Goal: Navigation & Orientation: Find specific page/section

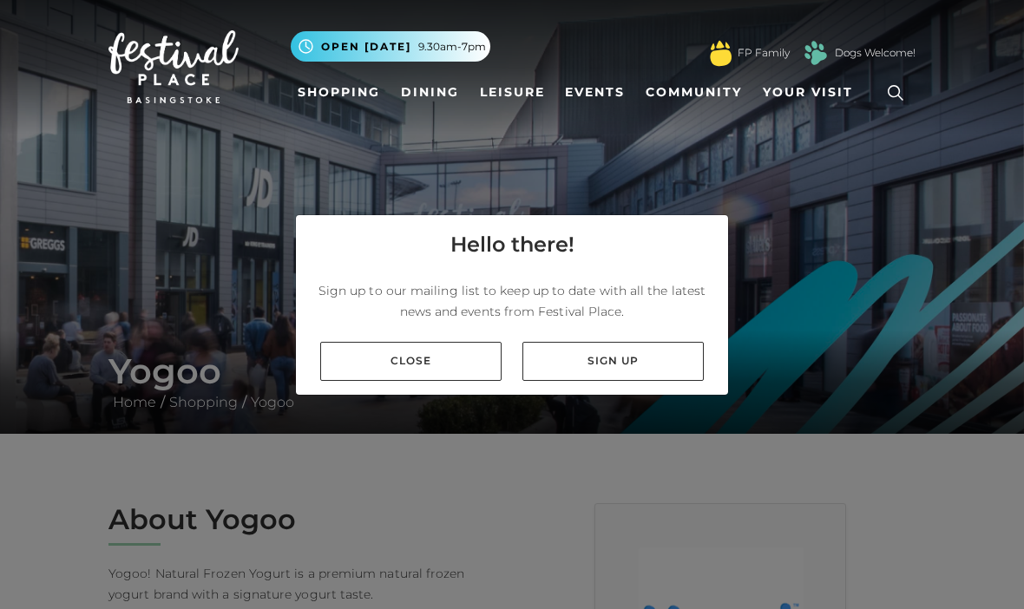
click at [454, 381] on link "Close" at bounding box center [410, 361] width 181 height 39
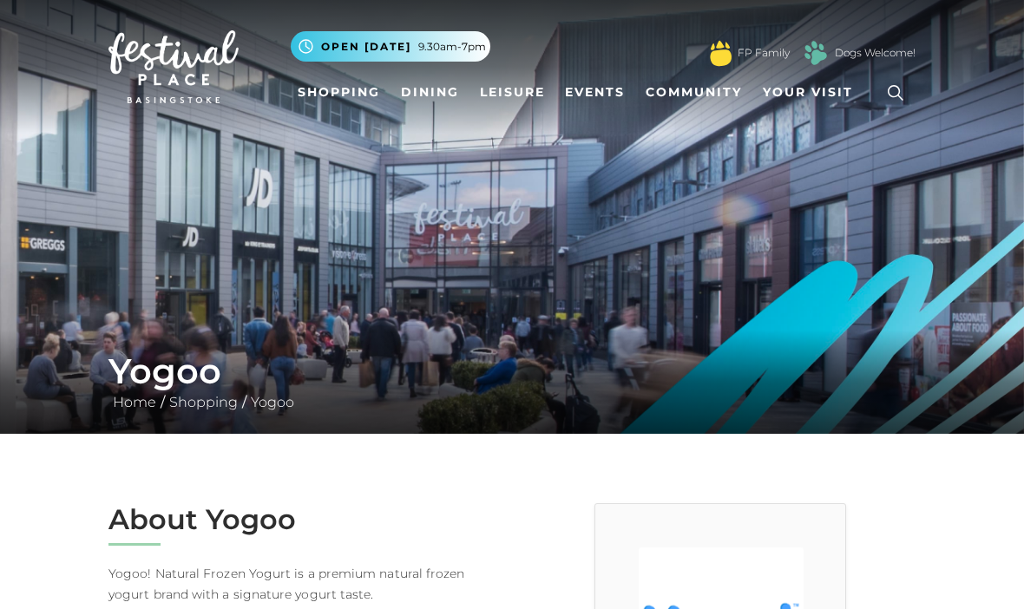
click at [432, 99] on link "Dining" at bounding box center [430, 92] width 72 height 32
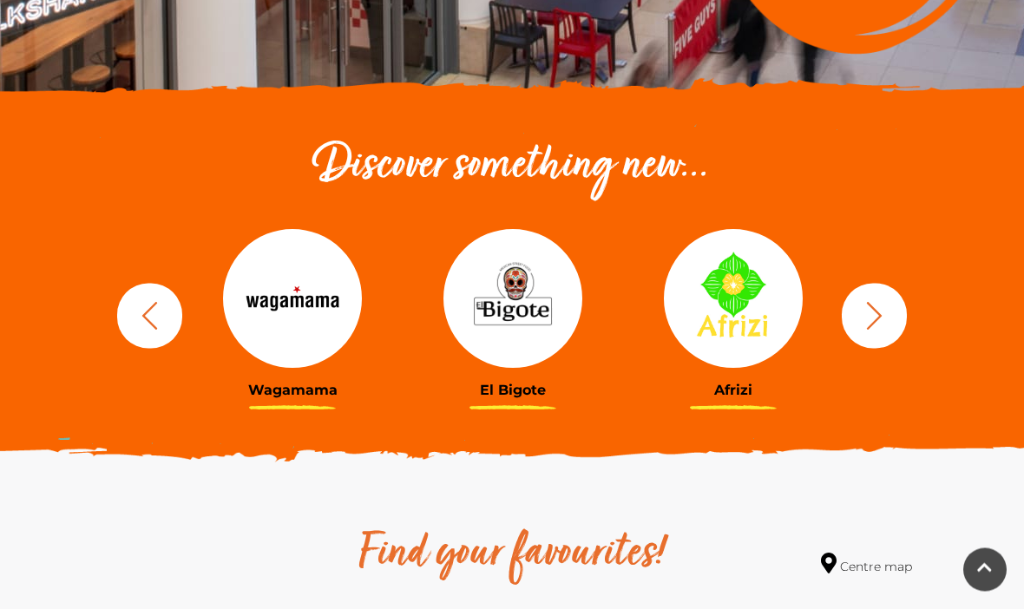
scroll to position [501, 0]
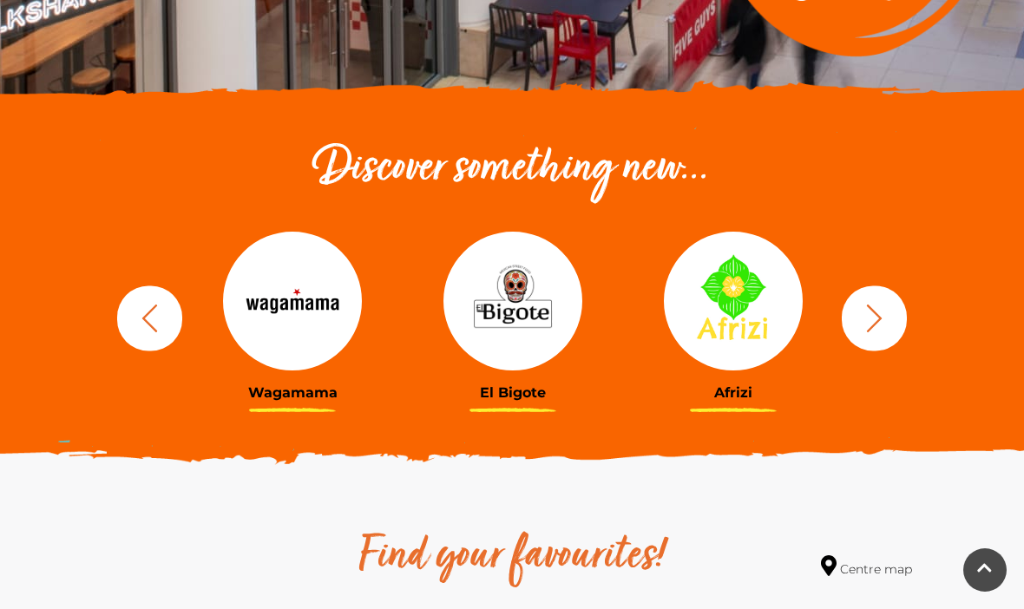
click at [169, 314] on button "button" at bounding box center [149, 318] width 65 height 65
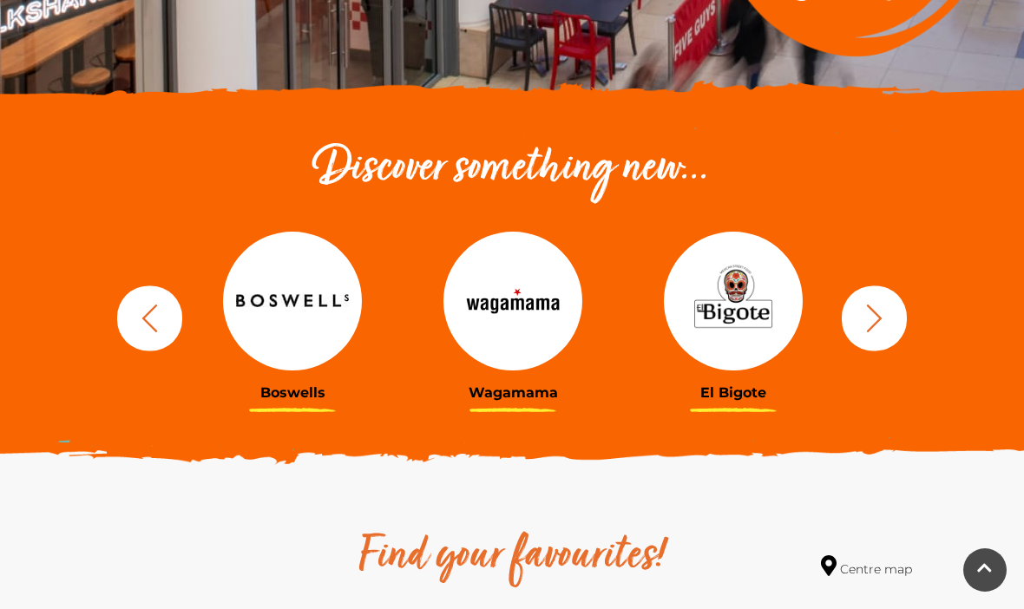
click at [140, 322] on icon "button" at bounding box center [150, 318] width 32 height 32
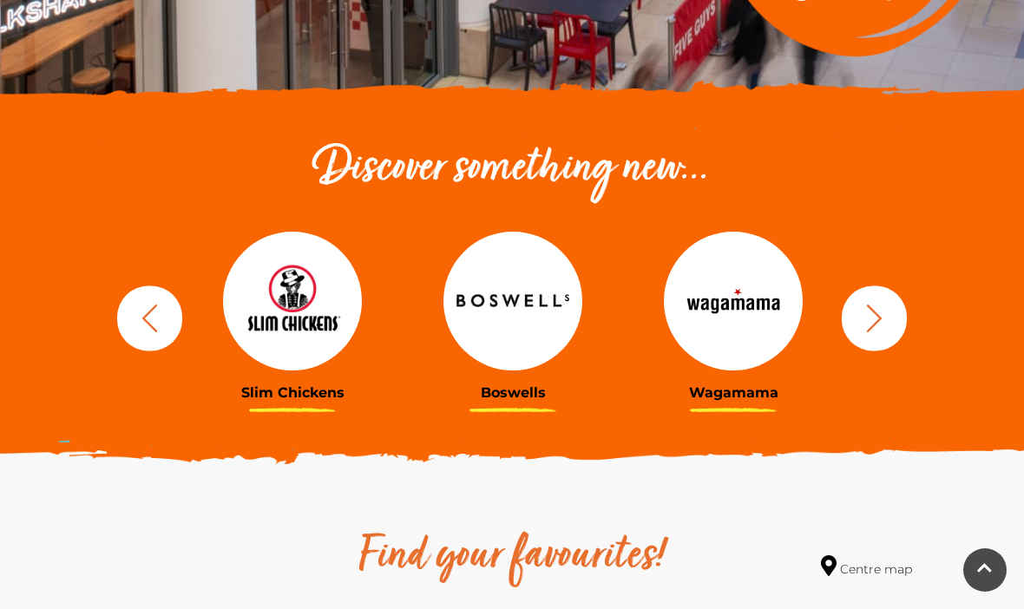
click at [146, 312] on icon "button" at bounding box center [150, 318] width 32 height 32
click at [132, 306] on button "button" at bounding box center [149, 318] width 65 height 65
click at [119, 310] on button "button" at bounding box center [149, 318] width 65 height 65
click at [122, 319] on button "button" at bounding box center [149, 318] width 65 height 65
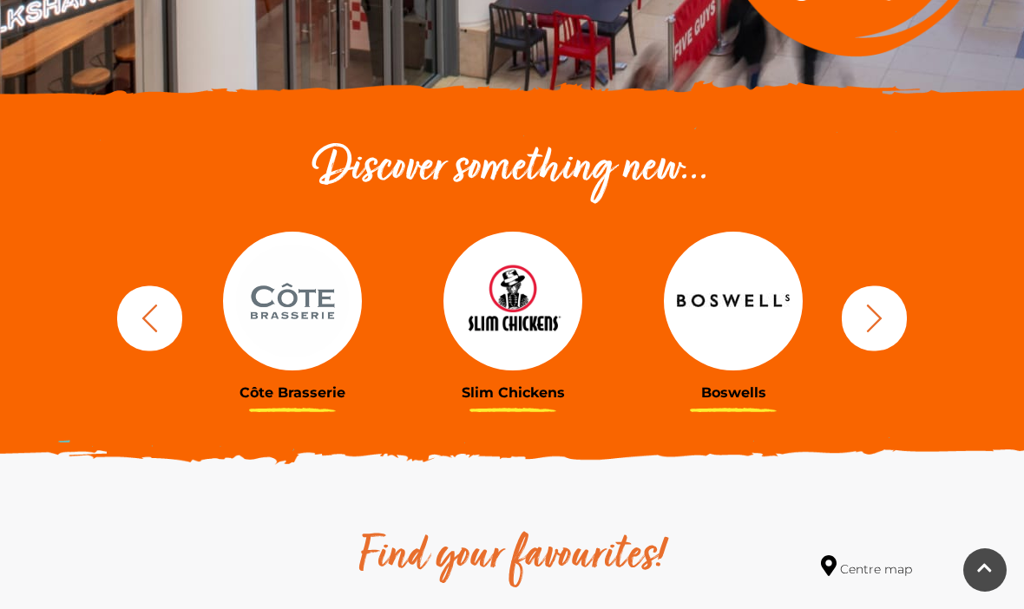
click at [141, 340] on button "button" at bounding box center [149, 318] width 65 height 65
click at [164, 329] on icon "button" at bounding box center [150, 318] width 32 height 32
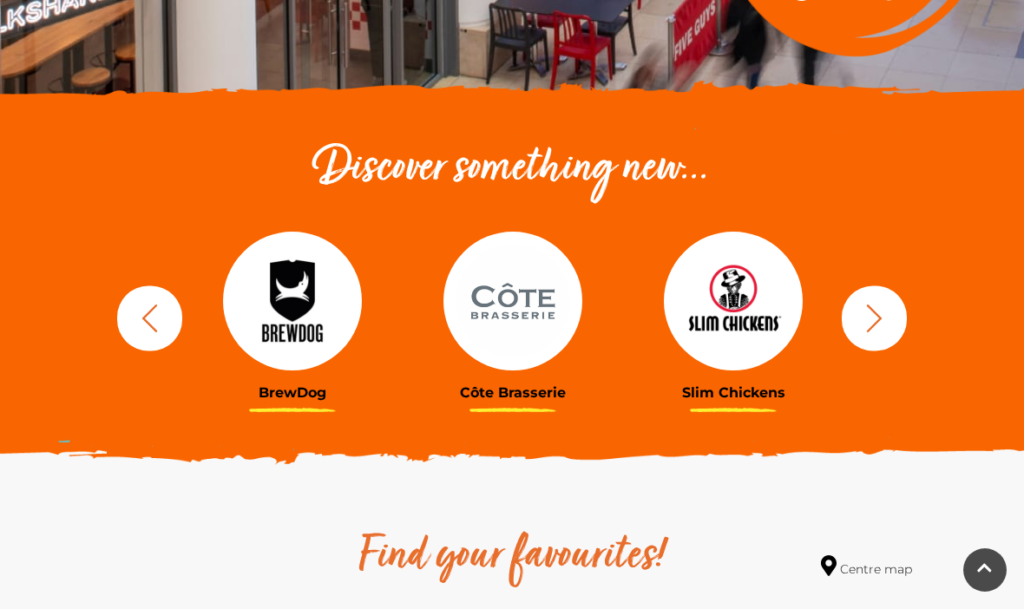
click at [136, 317] on icon "button" at bounding box center [150, 318] width 32 height 32
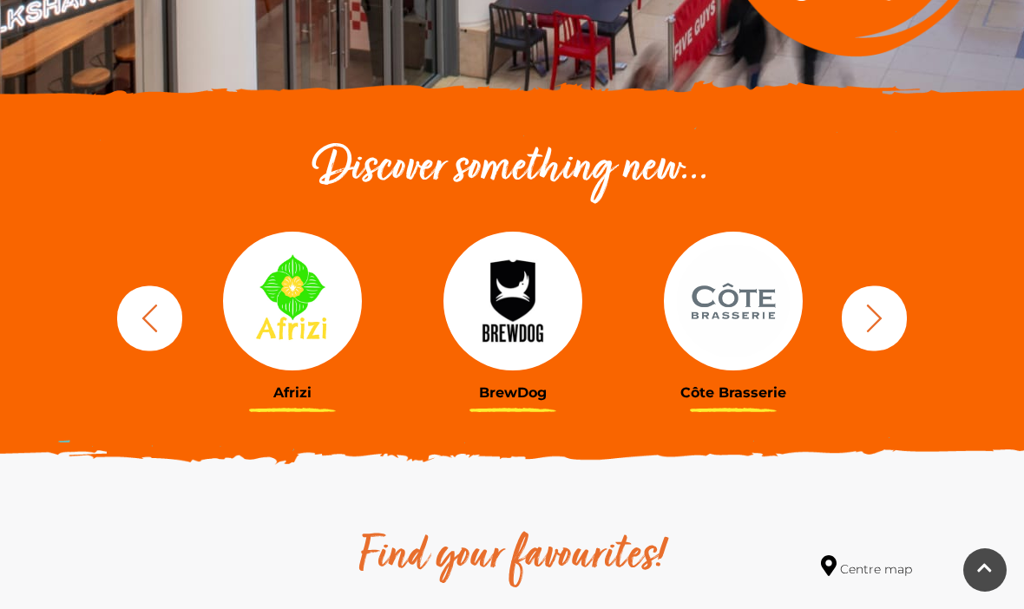
click at [144, 326] on icon "button" at bounding box center [150, 318] width 32 height 32
click at [152, 338] on button "button" at bounding box center [149, 318] width 65 height 65
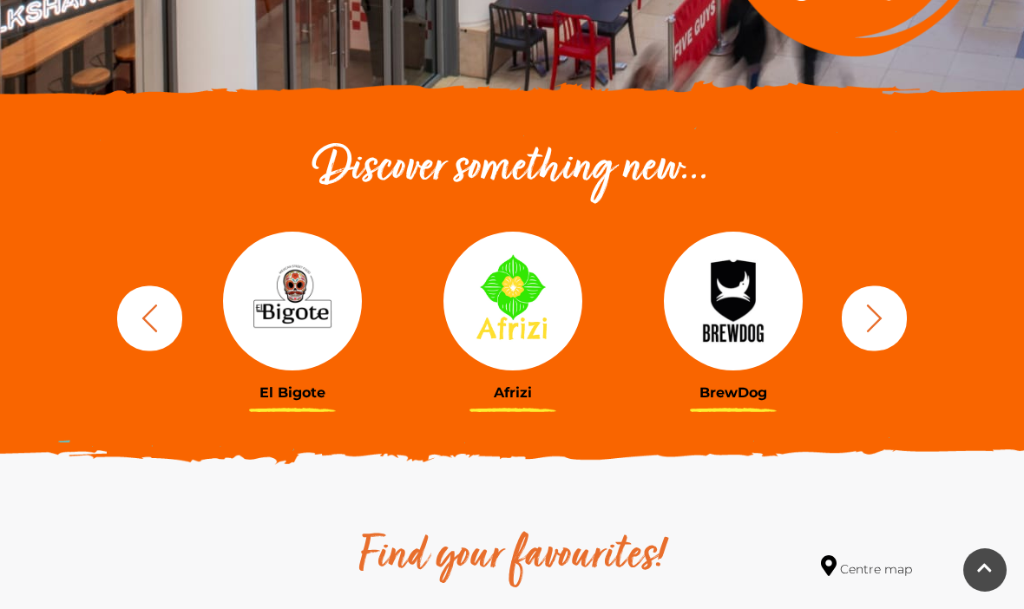
click at [148, 332] on icon "button" at bounding box center [150, 318] width 32 height 32
click at [151, 332] on icon "button" at bounding box center [150, 318] width 32 height 32
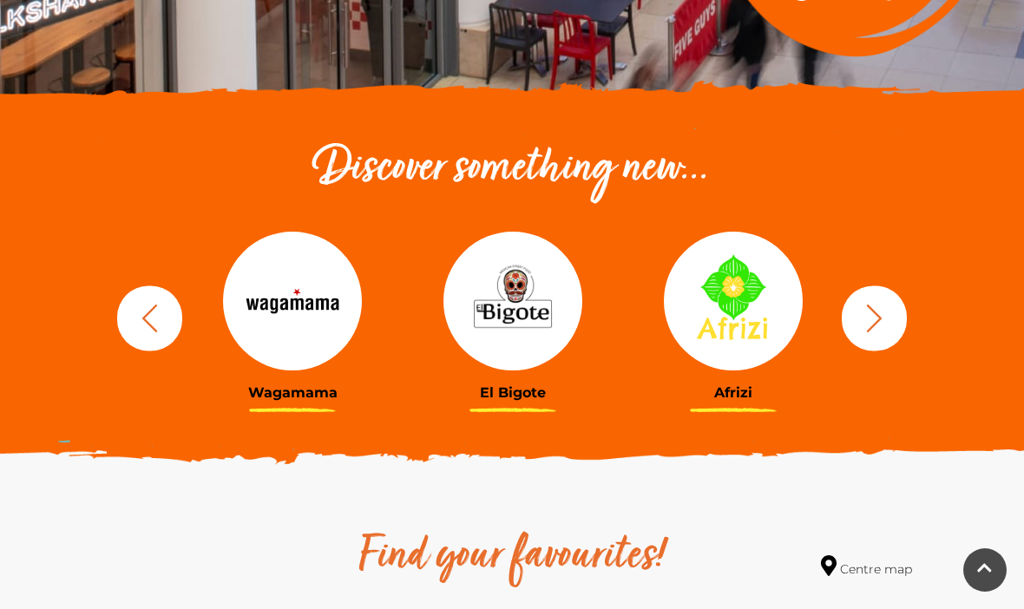
click at [142, 322] on icon "button" at bounding box center [150, 318] width 32 height 32
click at [141, 322] on icon "button" at bounding box center [150, 318] width 32 height 32
click at [159, 326] on icon "button" at bounding box center [150, 318] width 32 height 32
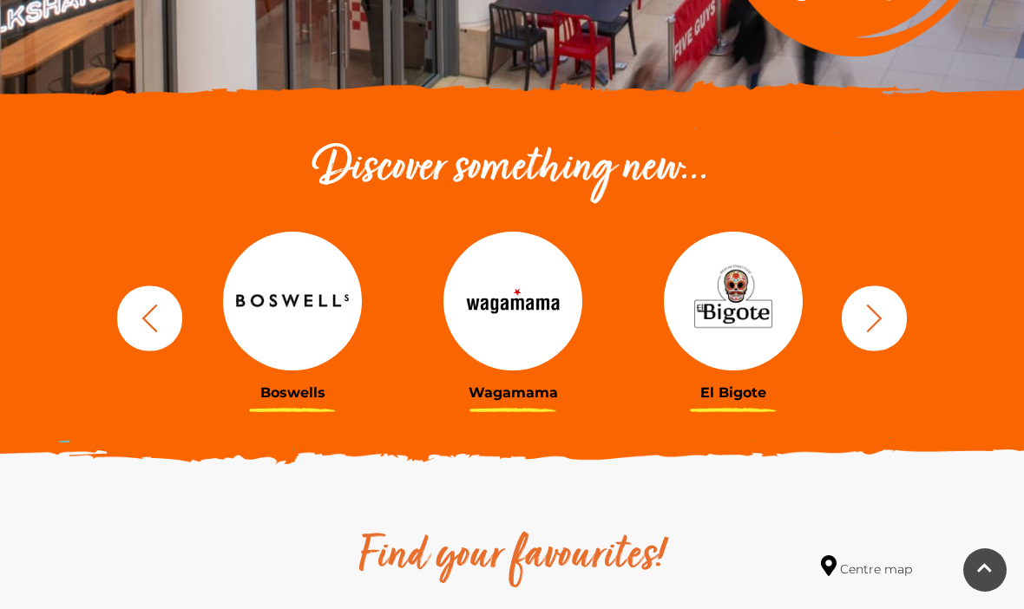
click at [844, 319] on button "button" at bounding box center [874, 318] width 65 height 65
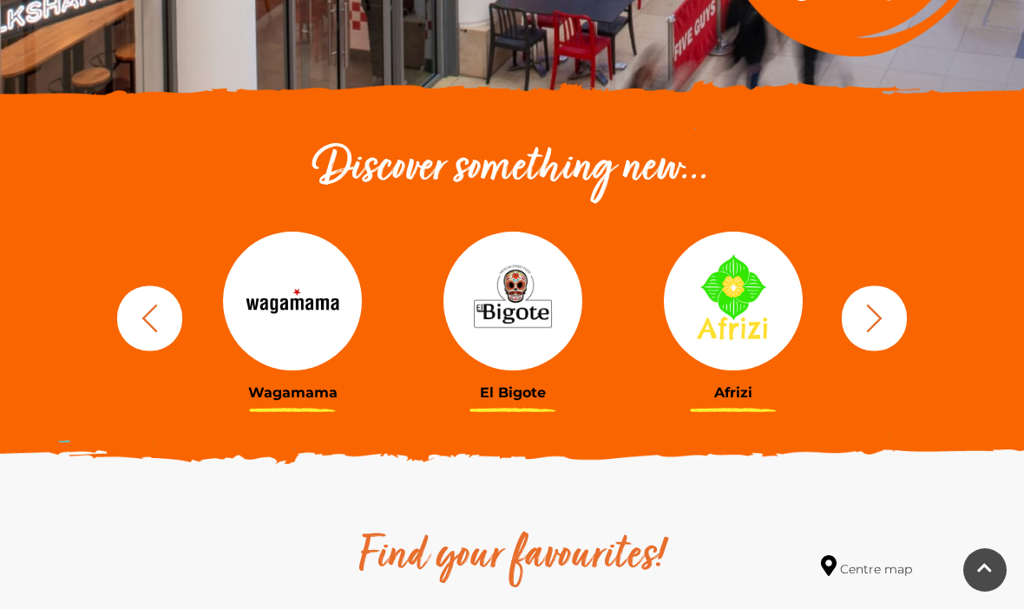
click at [831, 325] on div "Afrizi" at bounding box center [733, 318] width 220 height 214
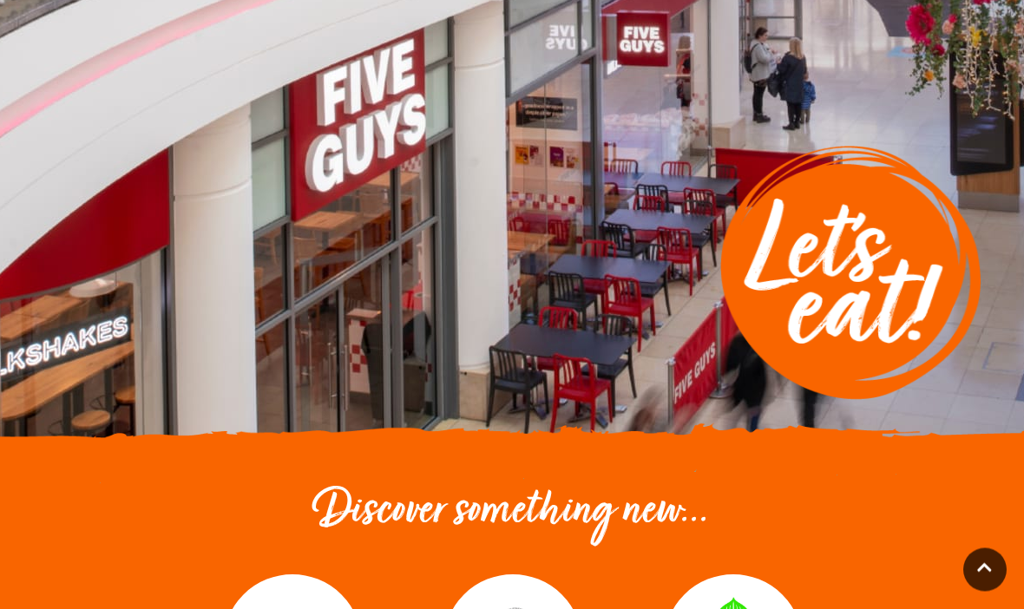
scroll to position [0, 0]
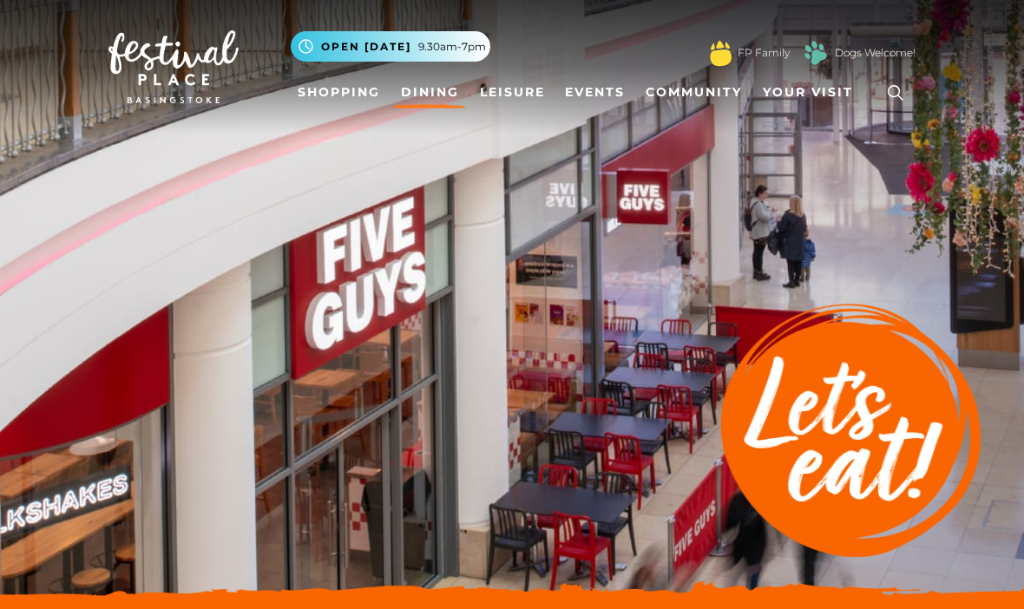
click at [361, 102] on link "Shopping" at bounding box center [339, 92] width 96 height 32
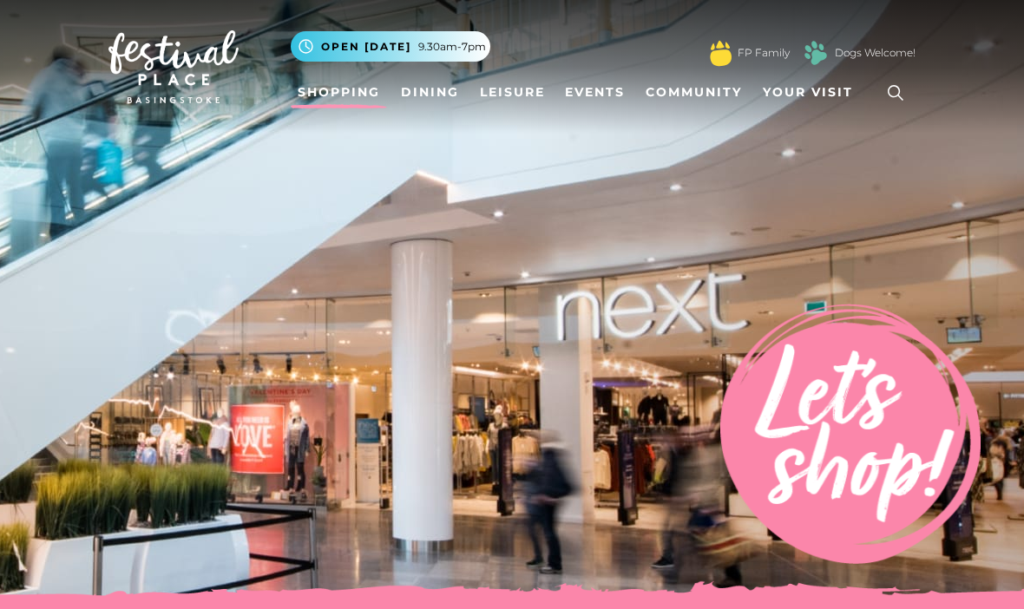
click at [432, 53] on span "9.30am-7pm" at bounding box center [452, 47] width 68 height 16
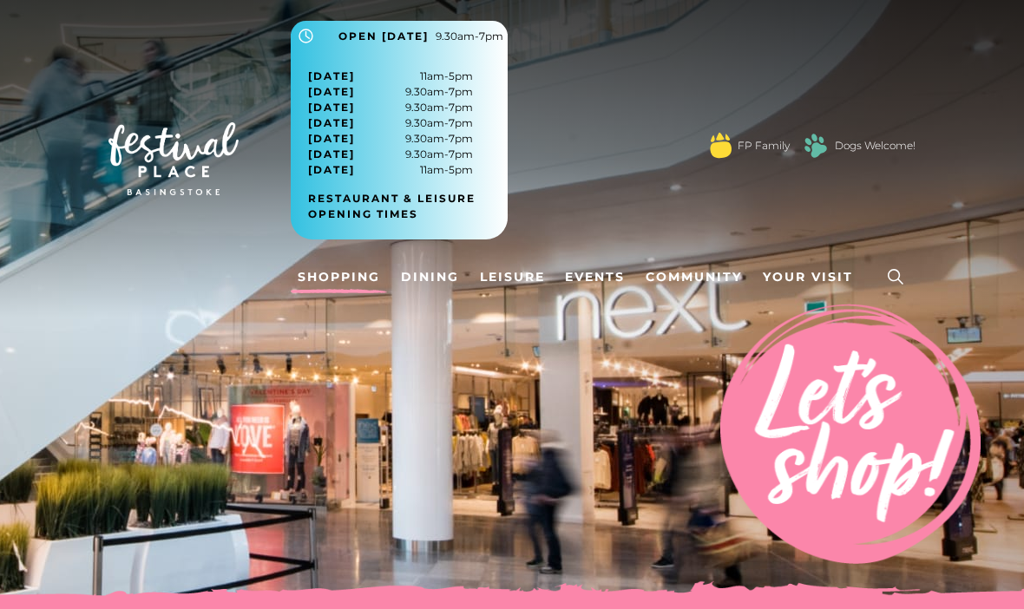
click at [435, 48] on button ".st5{fill:none;stroke:#FFFFFF;stroke-width:2.29;stroke-miterlimit:10;} Open [DA…" at bounding box center [399, 36] width 217 height 30
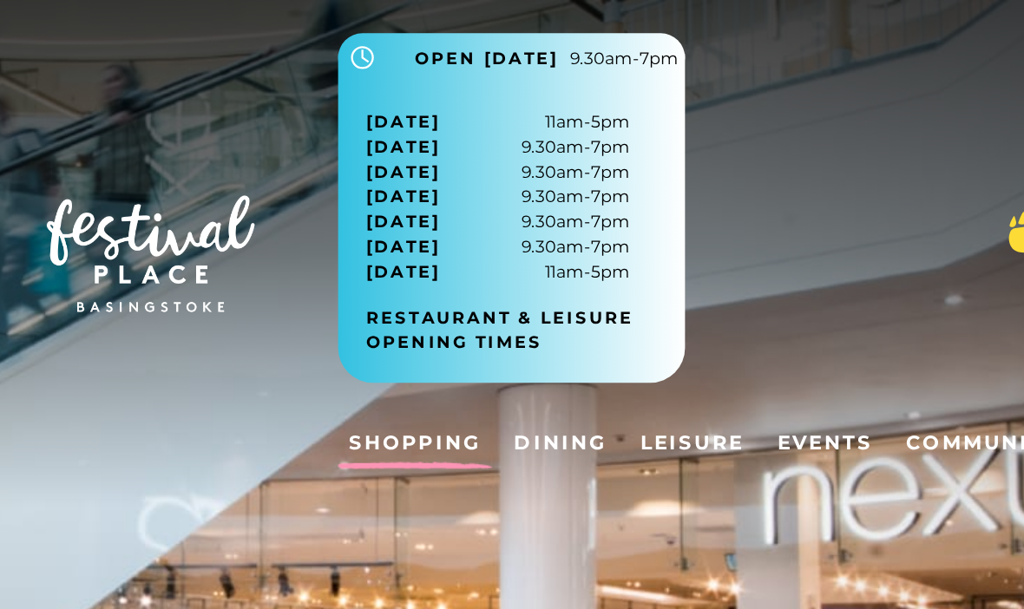
click at [338, 34] on span "Open [DATE]" at bounding box center [383, 37] width 90 height 16
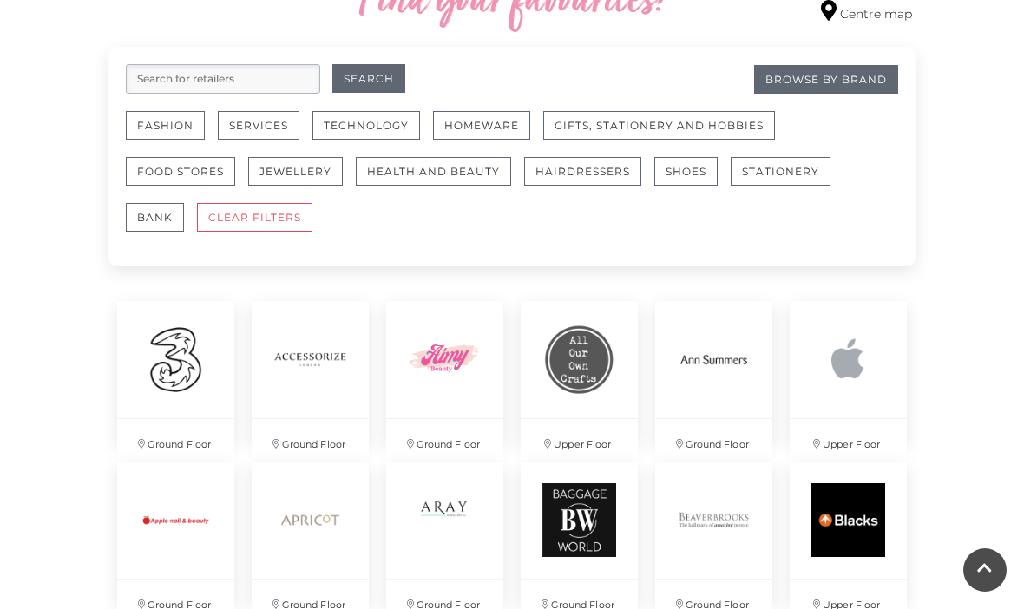
scroll to position [1040, 0]
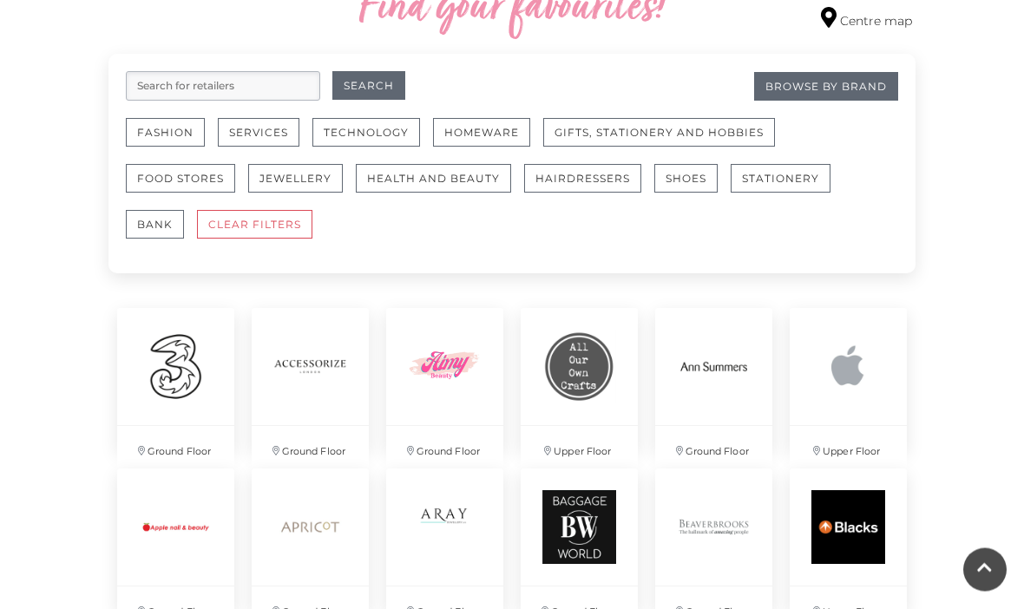
click at [483, 133] on button "Homeware" at bounding box center [481, 133] width 97 height 29
